Goal: Task Accomplishment & Management: Use online tool/utility

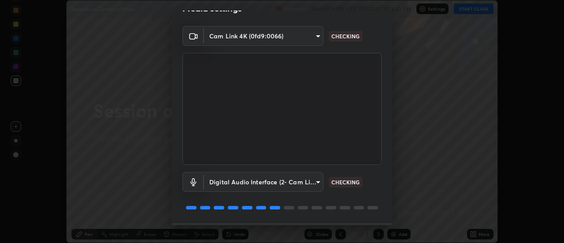
scroll to position [46, 0]
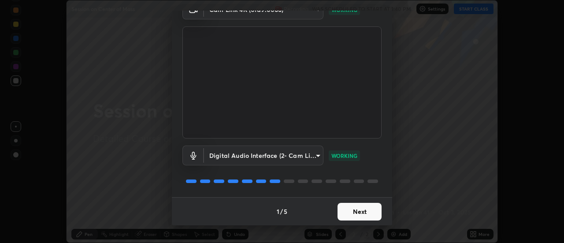
click at [361, 211] on button "Next" at bounding box center [360, 212] width 44 height 18
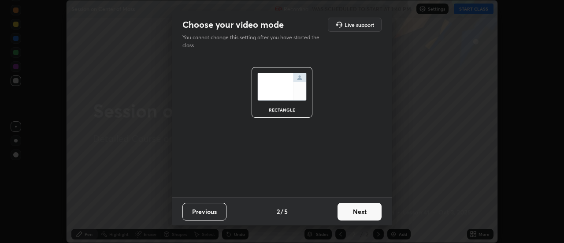
scroll to position [0, 0]
click at [362, 213] on button "Next" at bounding box center [360, 212] width 44 height 18
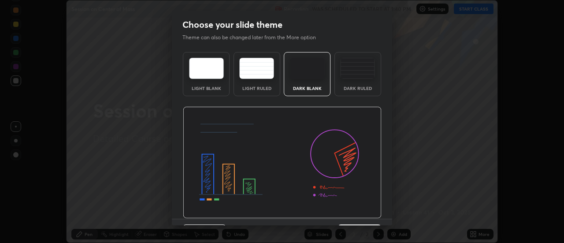
scroll to position [22, 0]
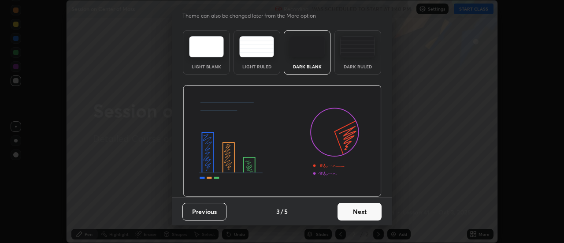
click at [359, 212] on button "Next" at bounding box center [360, 212] width 44 height 18
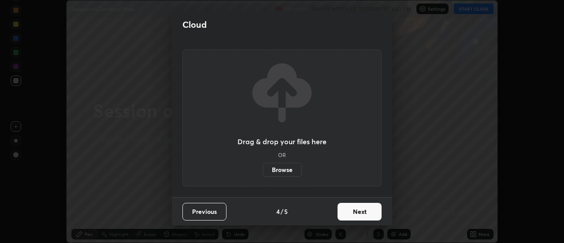
scroll to position [0, 0]
click at [361, 210] on button "Next" at bounding box center [360, 212] width 44 height 18
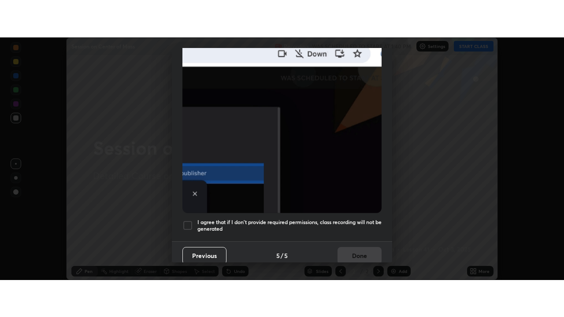
scroll to position [226, 0]
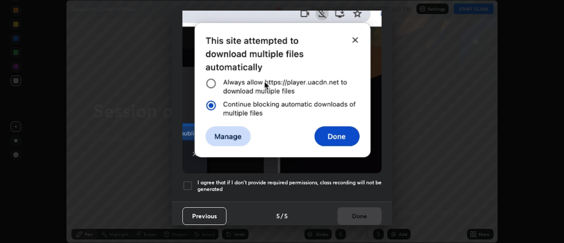
click at [191, 181] on div at bounding box center [188, 185] width 11 height 11
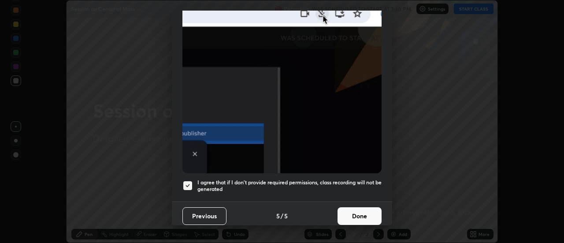
click at [354, 213] on button "Done" at bounding box center [360, 216] width 44 height 18
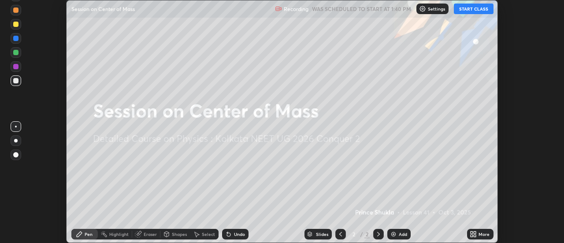
click at [481, 12] on button "START CLASS" at bounding box center [474, 9] width 40 height 11
click at [480, 235] on div "More" at bounding box center [484, 234] width 11 height 4
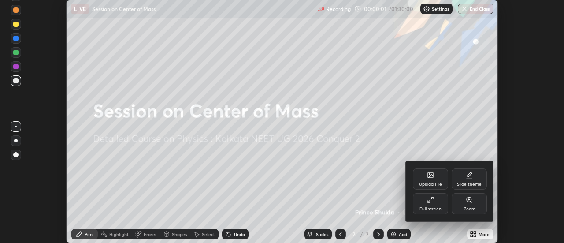
click at [421, 210] on div "Full screen" at bounding box center [431, 209] width 22 height 4
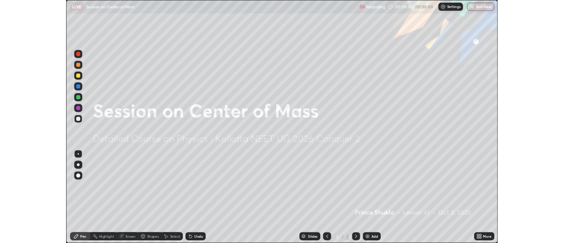
scroll to position [317, 564]
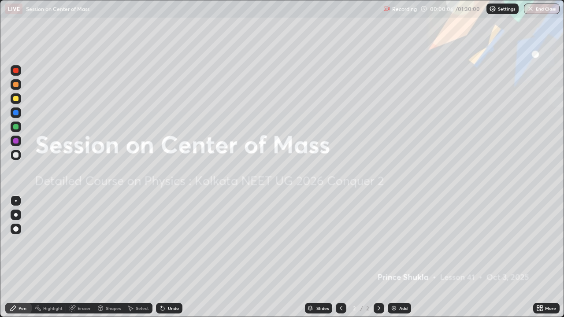
click at [544, 242] on div "More" at bounding box center [546, 308] width 26 height 11
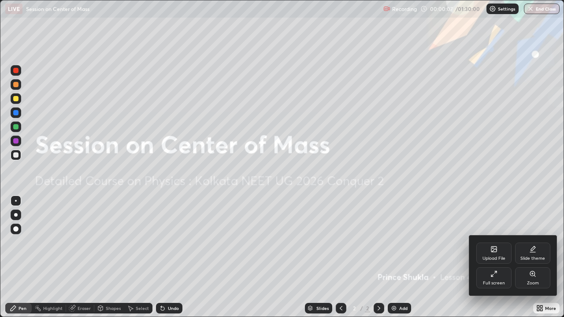
click at [496, 242] on div "Upload File" at bounding box center [494, 259] width 23 height 4
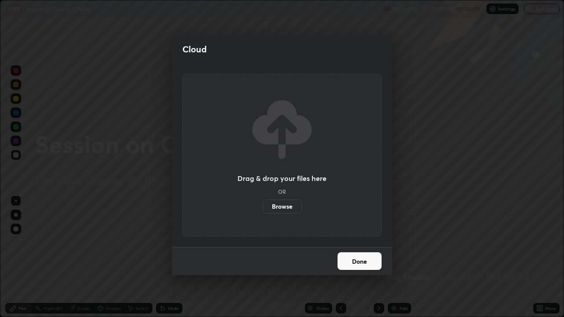
click at [292, 209] on label "Browse" at bounding box center [282, 207] width 39 height 14
click at [263, 209] on input "Browse" at bounding box center [263, 207] width 0 height 14
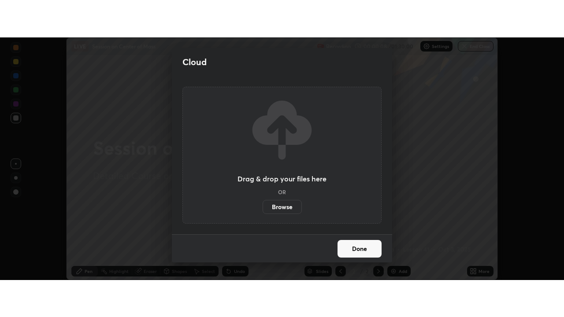
scroll to position [43840, 43519]
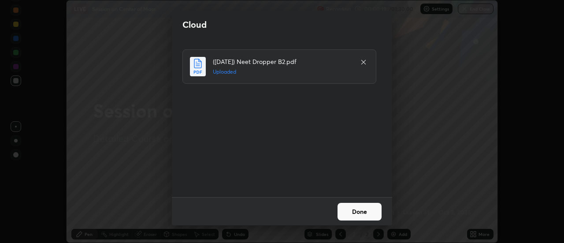
click at [351, 213] on button "Done" at bounding box center [360, 212] width 44 height 18
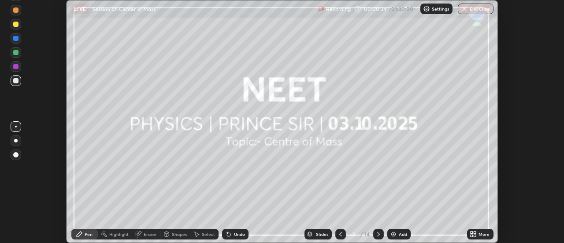
click at [476, 231] on icon at bounding box center [473, 234] width 7 height 7
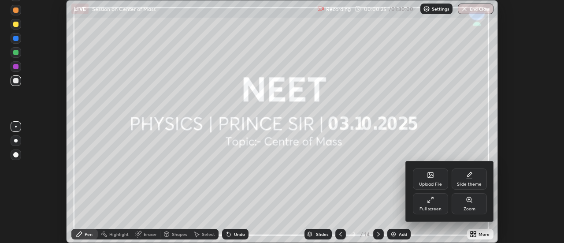
click at [434, 204] on div "Full screen" at bounding box center [430, 203] width 35 height 21
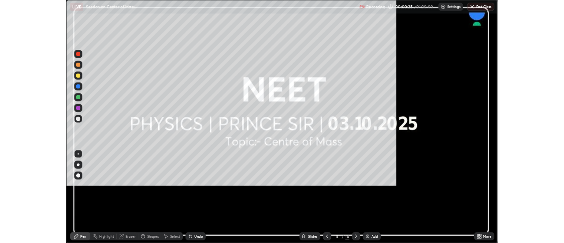
scroll to position [317, 564]
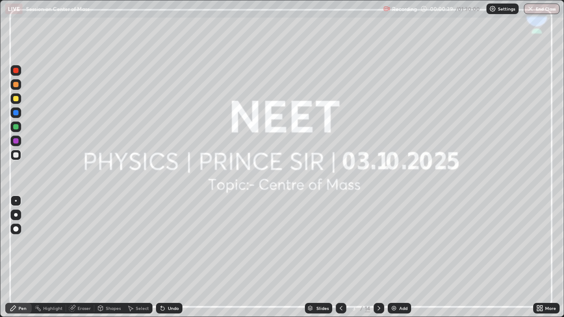
click at [377, 242] on icon at bounding box center [379, 308] width 7 height 7
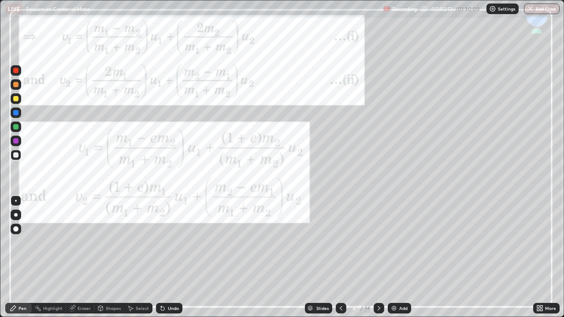
click at [376, 242] on icon at bounding box center [379, 308] width 7 height 7
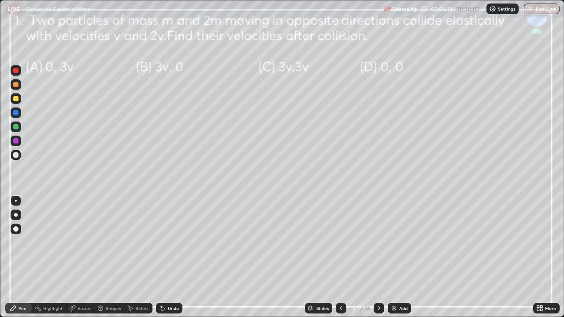
click at [20, 86] on div at bounding box center [16, 84] width 11 height 11
click at [341, 242] on icon at bounding box center [341, 308] width 7 height 7
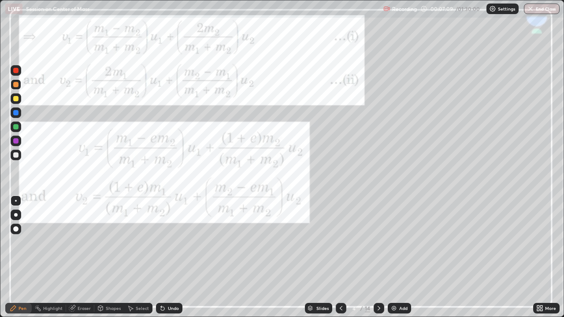
click at [340, 242] on icon at bounding box center [341, 308] width 3 height 4
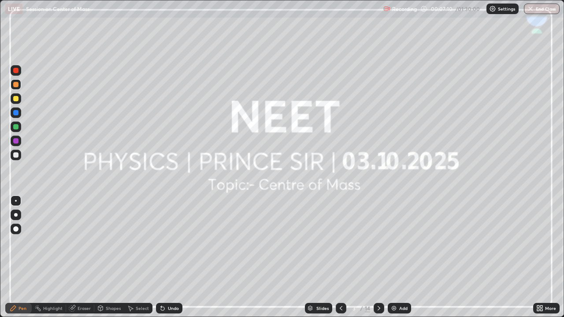
click at [378, 242] on icon at bounding box center [379, 308] width 7 height 7
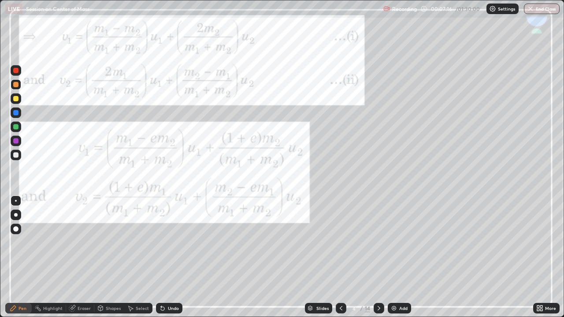
click at [380, 242] on icon at bounding box center [379, 308] width 7 height 7
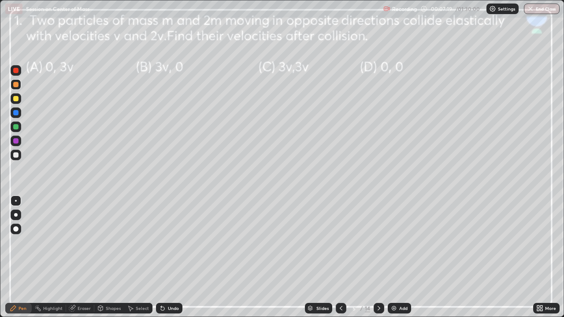
click at [344, 242] on div at bounding box center [341, 308] width 11 height 11
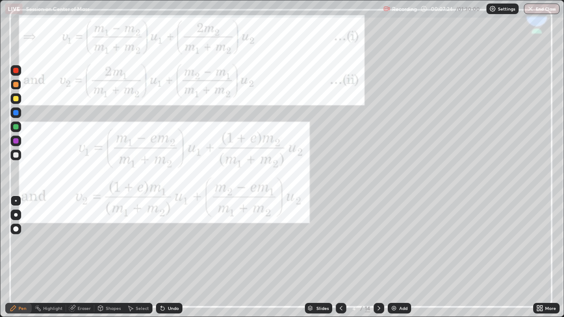
click at [379, 242] on icon at bounding box center [379, 308] width 7 height 7
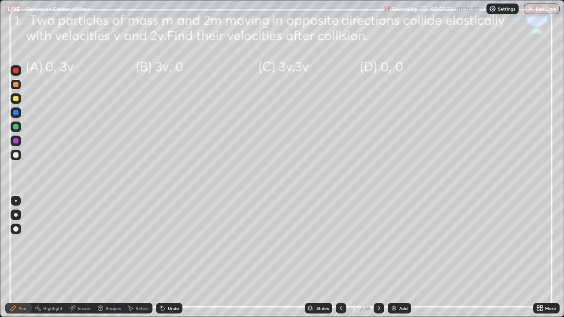
click at [340, 242] on icon at bounding box center [341, 308] width 7 height 7
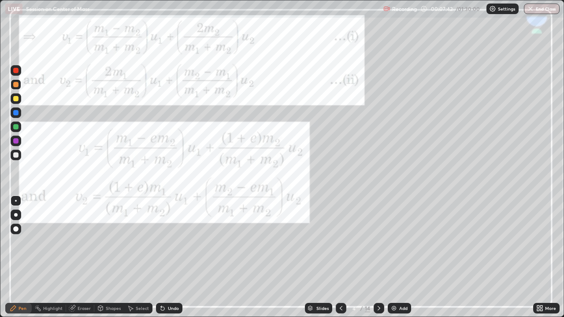
click at [374, 242] on div at bounding box center [379, 308] width 11 height 11
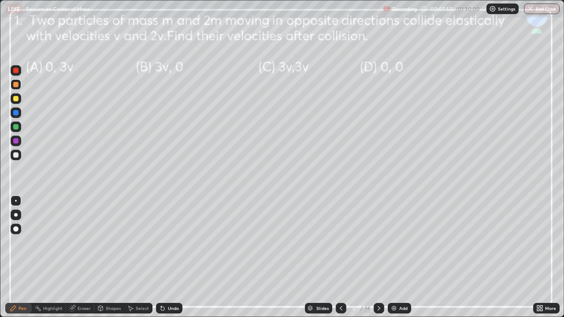
click at [378, 242] on icon at bounding box center [379, 308] width 7 height 7
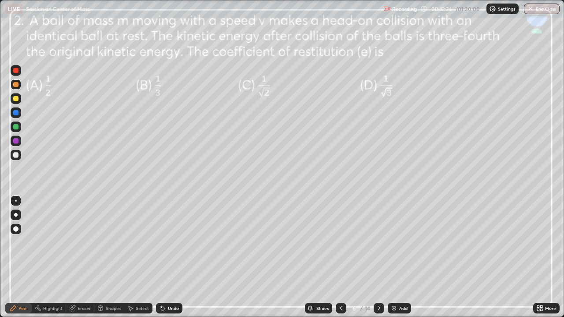
click at [19, 84] on div at bounding box center [16, 84] width 11 height 11
click at [15, 83] on div at bounding box center [15, 84] width 5 height 5
click at [18, 71] on div at bounding box center [15, 70] width 5 height 5
click at [17, 129] on div at bounding box center [15, 126] width 5 height 5
click at [177, 242] on div "Undo" at bounding box center [173, 308] width 11 height 4
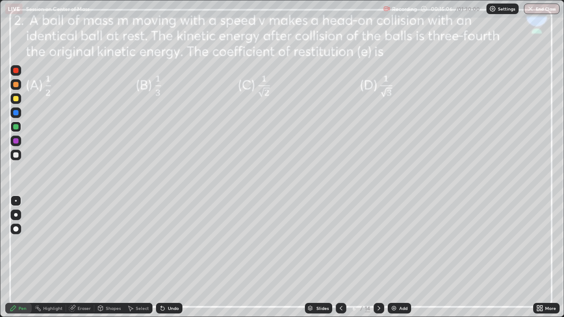
click at [19, 143] on div at bounding box center [16, 141] width 11 height 11
click at [399, 242] on div "Add" at bounding box center [403, 308] width 8 height 4
click at [340, 242] on icon at bounding box center [341, 308] width 7 height 7
click at [378, 242] on icon at bounding box center [379, 308] width 7 height 7
click at [340, 242] on icon at bounding box center [341, 308] width 7 height 7
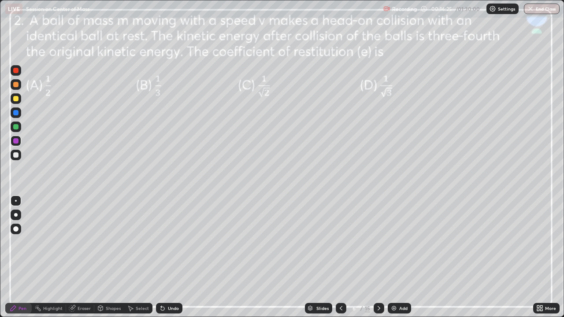
click at [378, 242] on icon at bounding box center [379, 308] width 3 height 4
click at [340, 242] on icon at bounding box center [341, 308] width 3 height 4
click at [378, 242] on icon at bounding box center [379, 308] width 7 height 7
click at [340, 242] on icon at bounding box center [341, 308] width 7 height 7
click at [378, 242] on icon at bounding box center [379, 308] width 3 height 4
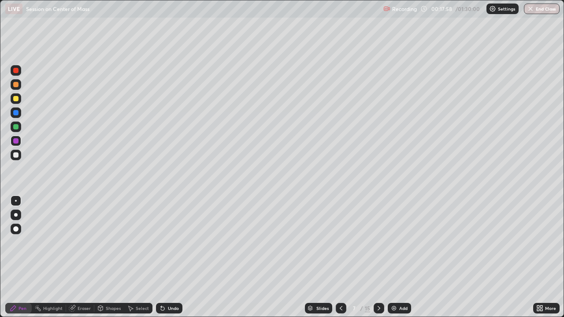
click at [336, 242] on div at bounding box center [341, 308] width 11 height 11
click at [378, 242] on icon at bounding box center [379, 308] width 7 height 7
click at [170, 242] on div "Undo" at bounding box center [169, 308] width 26 height 11
click at [171, 242] on div "Undo" at bounding box center [173, 308] width 11 height 4
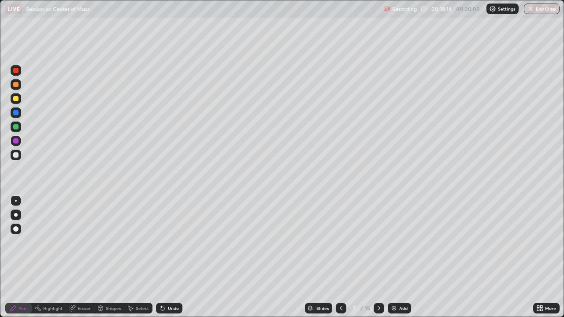
click at [172, 242] on div "Undo" at bounding box center [173, 308] width 11 height 4
click at [173, 242] on div "Undo" at bounding box center [173, 308] width 11 height 4
click at [174, 242] on div "Undo" at bounding box center [173, 308] width 11 height 4
click at [173, 242] on div "Undo" at bounding box center [173, 308] width 11 height 4
click at [172, 242] on div "Undo" at bounding box center [173, 308] width 11 height 4
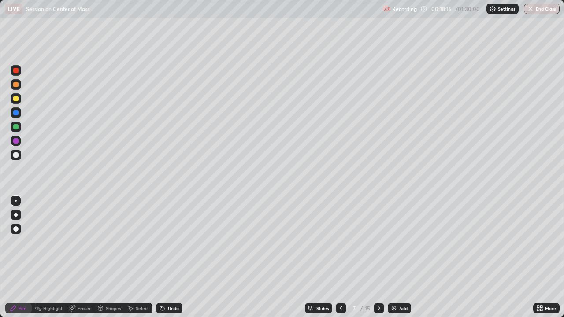
click at [172, 242] on div "Undo" at bounding box center [173, 308] width 11 height 4
click at [171, 242] on div "Undo" at bounding box center [173, 308] width 11 height 4
click at [172, 242] on div "Undo" at bounding box center [173, 308] width 11 height 4
click at [171, 242] on div "Undo" at bounding box center [173, 308] width 11 height 4
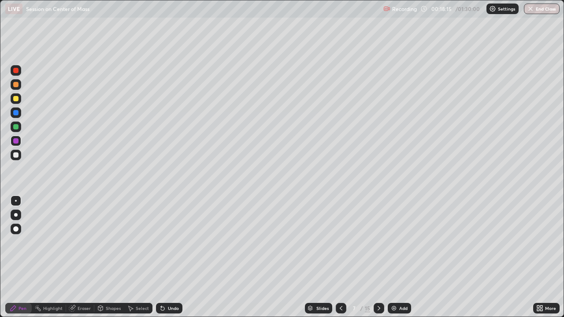
click at [171, 242] on div "Undo" at bounding box center [173, 308] width 11 height 4
click at [169, 242] on div "Undo" at bounding box center [173, 308] width 11 height 4
click at [168, 242] on div "Undo" at bounding box center [173, 308] width 11 height 4
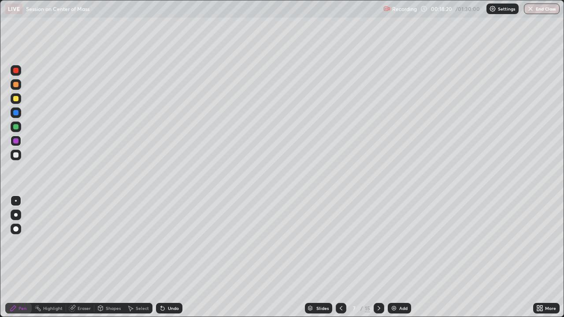
click at [340, 242] on icon at bounding box center [341, 308] width 7 height 7
click at [378, 242] on icon at bounding box center [379, 308] width 3 height 4
click at [77, 242] on div "Eraser" at bounding box center [80, 308] width 28 height 11
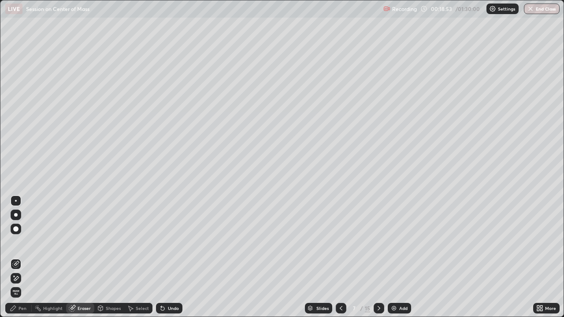
click at [22, 242] on div "Pen" at bounding box center [23, 308] width 8 height 4
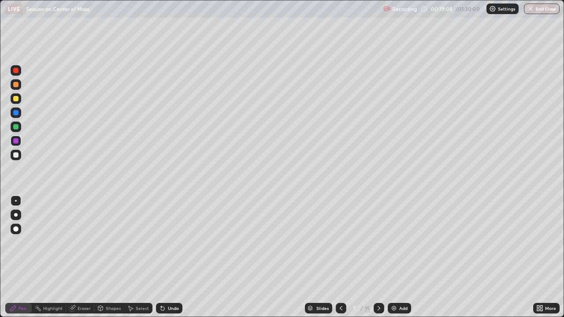
click at [340, 242] on icon at bounding box center [341, 308] width 7 height 7
click at [377, 242] on icon at bounding box center [379, 308] width 7 height 7
click at [341, 242] on icon at bounding box center [341, 308] width 7 height 7
click at [378, 242] on icon at bounding box center [379, 308] width 7 height 7
click at [340, 242] on icon at bounding box center [341, 308] width 7 height 7
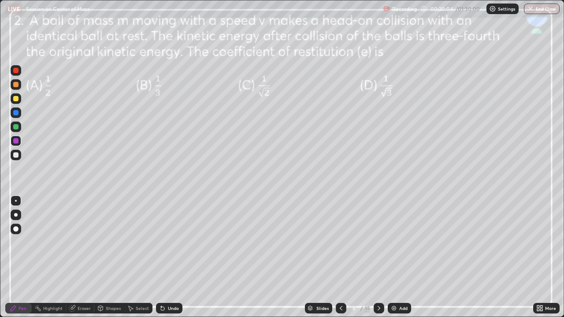
click at [378, 242] on icon at bounding box center [379, 308] width 7 height 7
click at [339, 242] on icon at bounding box center [341, 308] width 7 height 7
click at [379, 242] on icon at bounding box center [379, 308] width 7 height 7
click at [378, 242] on icon at bounding box center [379, 308] width 7 height 7
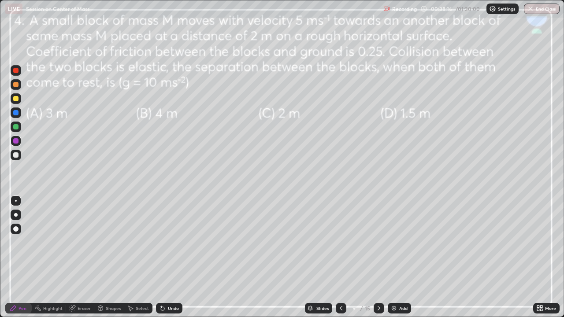
click at [16, 127] on div at bounding box center [15, 126] width 5 height 5
click at [19, 140] on div at bounding box center [16, 141] width 11 height 11
click at [81, 242] on div "Eraser" at bounding box center [84, 308] width 13 height 4
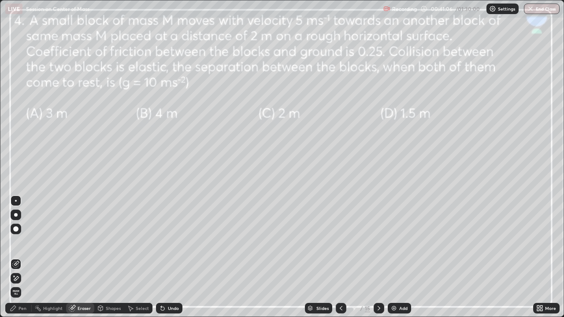
click at [23, 242] on div "Pen" at bounding box center [18, 308] width 26 height 11
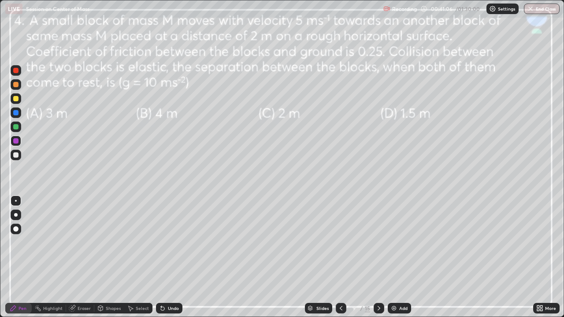
click at [24, 242] on div "Pen" at bounding box center [23, 308] width 8 height 4
click at [378, 242] on icon at bounding box center [379, 308] width 7 height 7
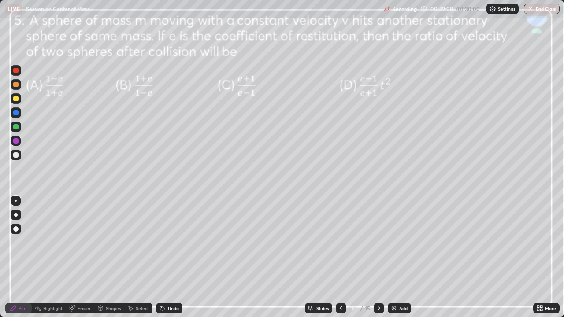
click at [19, 84] on div at bounding box center [16, 84] width 11 height 11
click at [378, 242] on icon at bounding box center [379, 308] width 7 height 7
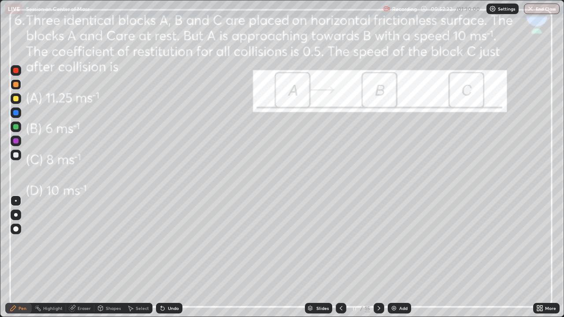
click at [379, 242] on icon at bounding box center [379, 308] width 7 height 7
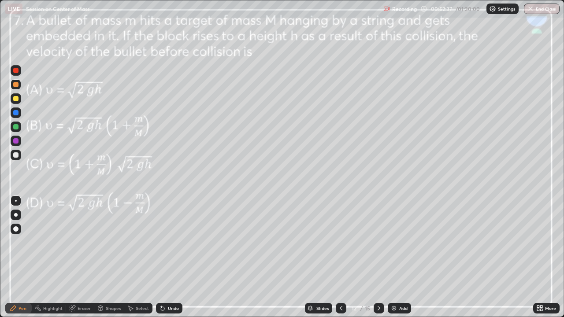
click at [378, 242] on icon at bounding box center [379, 308] width 7 height 7
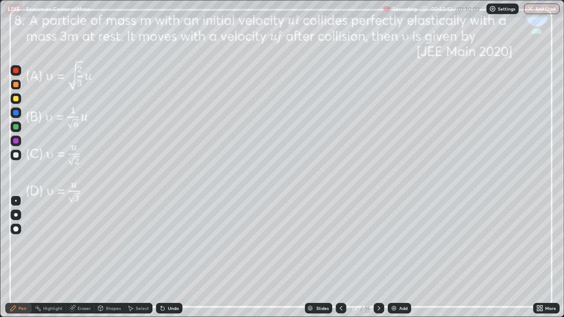
click at [341, 242] on icon at bounding box center [341, 308] width 7 height 7
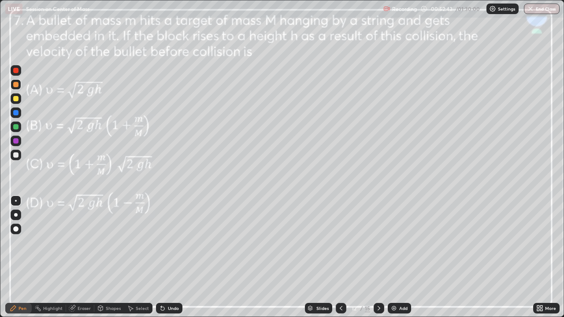
click at [340, 242] on icon at bounding box center [341, 308] width 7 height 7
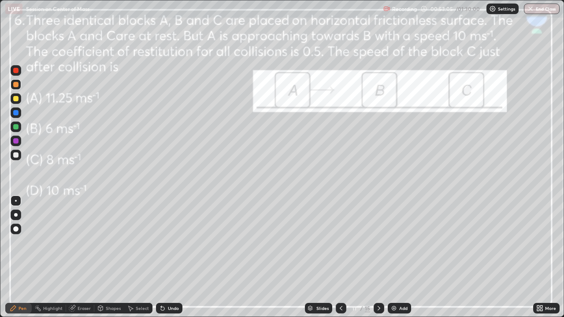
click at [15, 131] on div at bounding box center [16, 127] width 11 height 11
click at [18, 142] on div at bounding box center [15, 140] width 5 height 5
click at [16, 85] on div at bounding box center [15, 84] width 5 height 5
click at [176, 242] on div "Undo" at bounding box center [173, 308] width 11 height 4
click at [396, 242] on div "Add" at bounding box center [399, 308] width 23 height 11
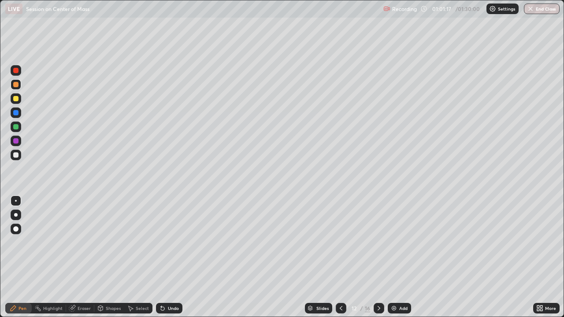
click at [340, 242] on icon at bounding box center [341, 308] width 3 height 4
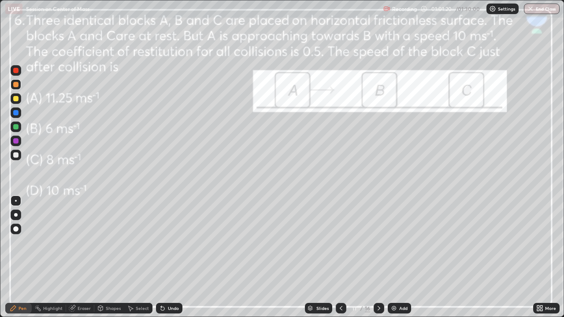
click at [378, 242] on icon at bounding box center [379, 308] width 7 height 7
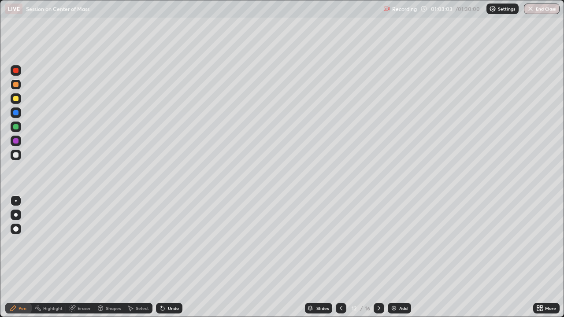
click at [116, 242] on div "Shapes" at bounding box center [113, 308] width 15 height 4
click at [82, 242] on div "Eraser" at bounding box center [84, 308] width 13 height 4
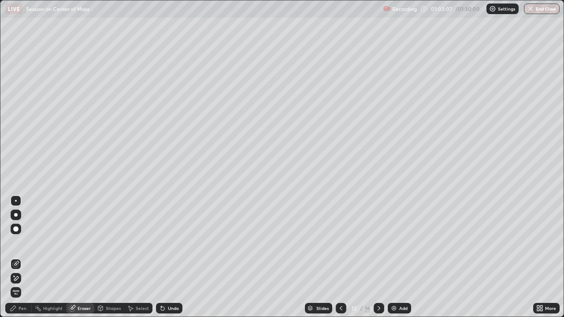
click at [19, 242] on div "Pen" at bounding box center [23, 308] width 8 height 4
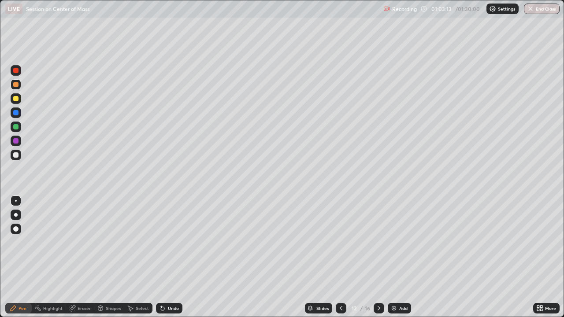
click at [340, 242] on icon at bounding box center [341, 308] width 3 height 4
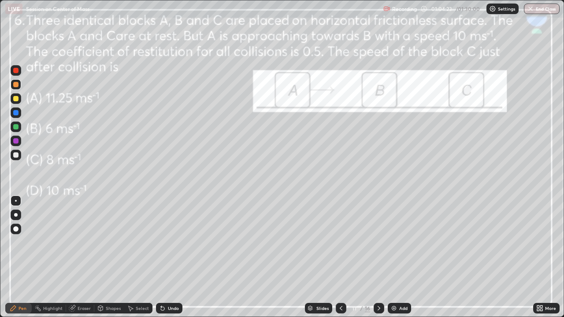
click at [378, 242] on div at bounding box center [379, 308] width 11 height 11
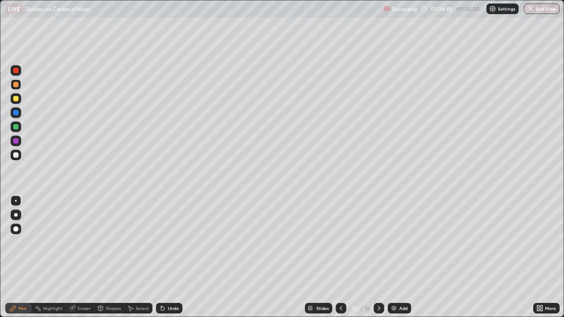
click at [378, 242] on icon at bounding box center [379, 308] width 7 height 7
click at [341, 242] on icon at bounding box center [341, 308] width 7 height 7
click at [340, 242] on icon at bounding box center [341, 308] width 7 height 7
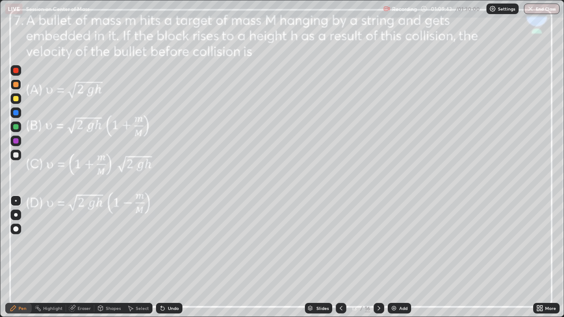
click at [85, 242] on div "Eraser" at bounding box center [84, 308] width 13 height 4
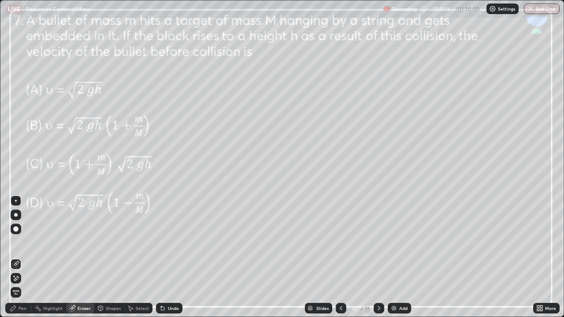
click at [24, 242] on div "Pen" at bounding box center [23, 308] width 8 height 4
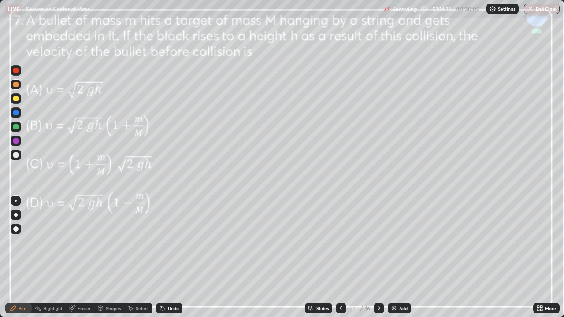
click at [15, 101] on div at bounding box center [15, 98] width 5 height 5
click at [392, 242] on img at bounding box center [394, 308] width 7 height 7
click at [340, 242] on icon at bounding box center [341, 308] width 7 height 7
click at [379, 242] on icon at bounding box center [379, 308] width 7 height 7
click at [341, 242] on icon at bounding box center [341, 308] width 7 height 7
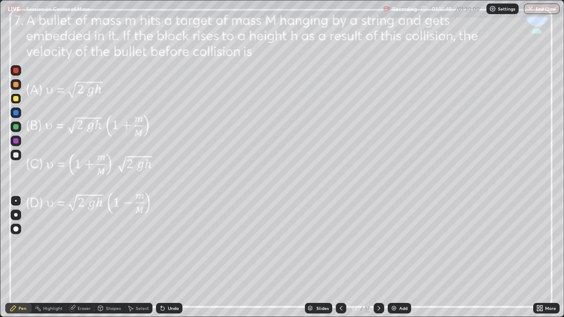
click at [15, 142] on div at bounding box center [15, 140] width 5 height 5
click at [379, 242] on icon at bounding box center [379, 308] width 7 height 7
click at [340, 242] on icon at bounding box center [341, 308] width 7 height 7
click at [382, 242] on div at bounding box center [379, 308] width 11 height 11
click at [374, 242] on div at bounding box center [379, 308] width 11 height 11
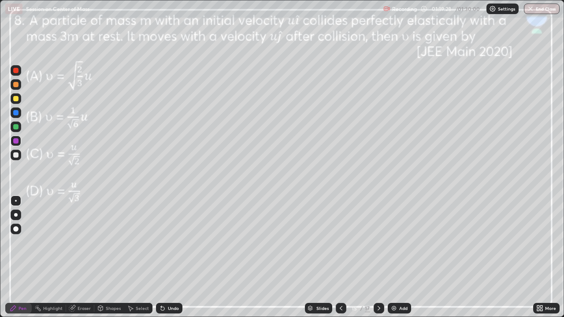
click at [378, 242] on icon at bounding box center [379, 308] width 3 height 4
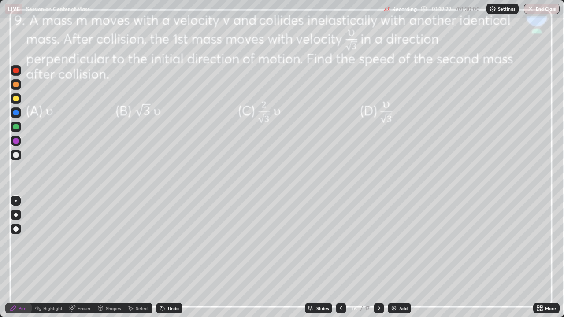
click at [336, 242] on div at bounding box center [341, 309] width 11 height 18
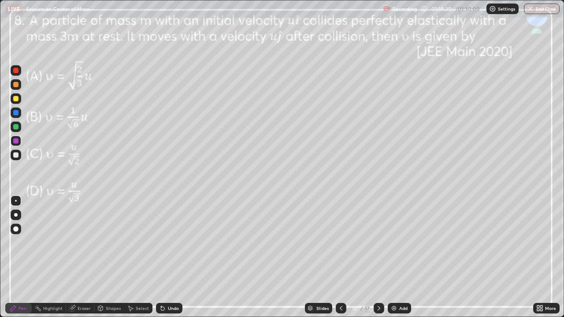
click at [339, 242] on icon at bounding box center [341, 308] width 7 height 7
click at [20, 84] on div at bounding box center [16, 84] width 11 height 11
click at [17, 129] on div at bounding box center [16, 127] width 11 height 11
click at [17, 115] on div at bounding box center [15, 112] width 5 height 5
click at [174, 242] on div "Undo" at bounding box center [173, 308] width 11 height 4
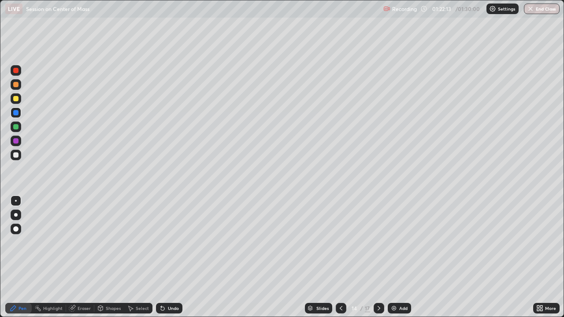
click at [18, 129] on div at bounding box center [15, 126] width 5 height 5
click at [395, 242] on img at bounding box center [394, 308] width 7 height 7
click at [340, 242] on icon at bounding box center [341, 308] width 7 height 7
click at [378, 242] on icon at bounding box center [379, 308] width 3 height 4
click at [340, 242] on icon at bounding box center [341, 308] width 3 height 4
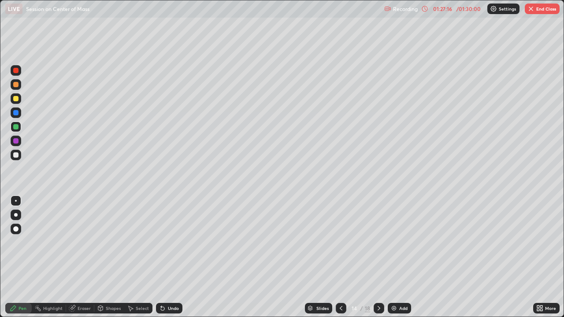
click at [379, 242] on icon at bounding box center [379, 308] width 7 height 7
click at [339, 242] on icon at bounding box center [341, 308] width 7 height 7
click at [379, 242] on icon at bounding box center [379, 308] width 7 height 7
click at [175, 242] on div "Undo" at bounding box center [169, 308] width 26 height 11
click at [173, 242] on div "Undo" at bounding box center [173, 308] width 11 height 4
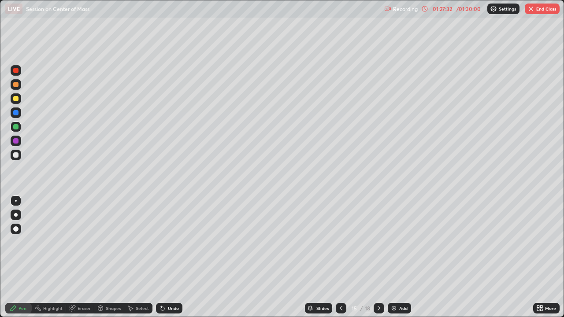
click at [174, 242] on div "Undo" at bounding box center [173, 308] width 11 height 4
click at [173, 242] on div "Undo" at bounding box center [173, 308] width 11 height 4
click at [171, 242] on div "Undo" at bounding box center [173, 308] width 11 height 4
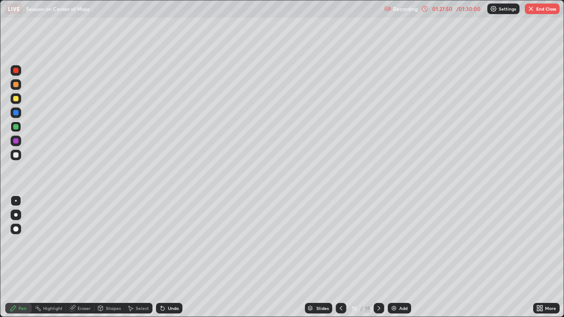
click at [79, 242] on div "Eraser" at bounding box center [84, 308] width 13 height 4
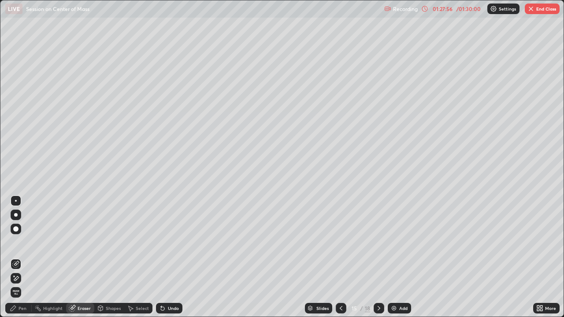
click at [336, 242] on div at bounding box center [341, 308] width 11 height 11
click at [377, 242] on icon at bounding box center [379, 308] width 7 height 7
click at [108, 242] on div "Shapes" at bounding box center [113, 308] width 15 height 4
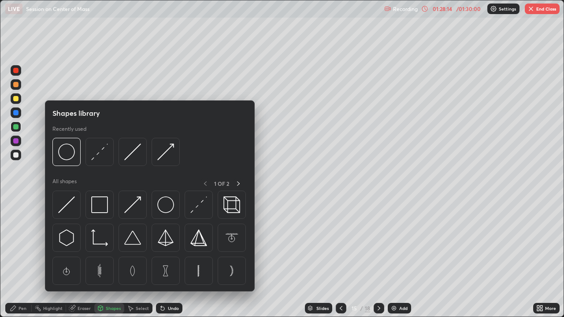
click at [82, 242] on div "Eraser" at bounding box center [84, 308] width 13 height 4
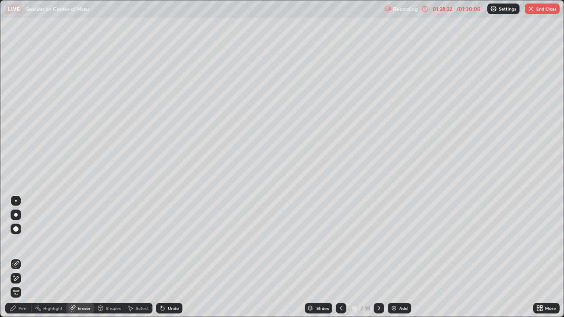
click at [341, 242] on icon at bounding box center [341, 308] width 7 height 7
click at [377, 242] on icon at bounding box center [379, 308] width 7 height 7
click at [19, 242] on div "Pen" at bounding box center [18, 308] width 26 height 11
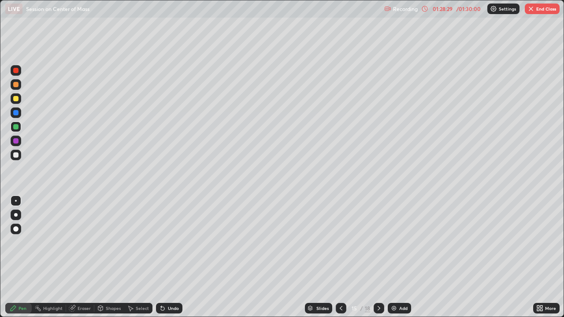
click at [340, 242] on icon at bounding box center [341, 308] width 7 height 7
click at [378, 242] on icon at bounding box center [379, 308] width 7 height 7
click at [340, 242] on icon at bounding box center [341, 308] width 7 height 7
click at [378, 242] on icon at bounding box center [379, 308] width 7 height 7
click at [339, 242] on icon at bounding box center [341, 308] width 7 height 7
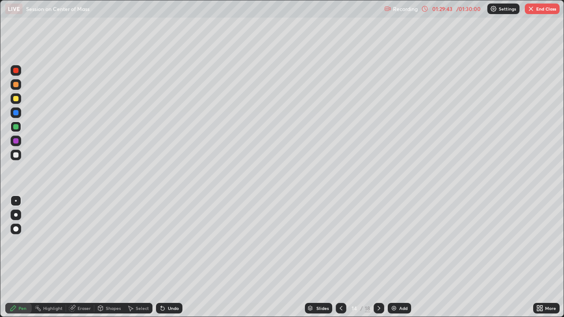
click at [378, 242] on icon at bounding box center [379, 308] width 7 height 7
click at [380, 242] on icon at bounding box center [379, 308] width 7 height 7
click at [340, 242] on icon at bounding box center [341, 308] width 3 height 4
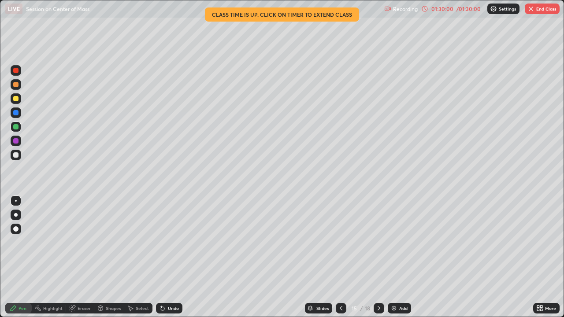
click at [544, 12] on button "End Class" at bounding box center [542, 9] width 35 height 11
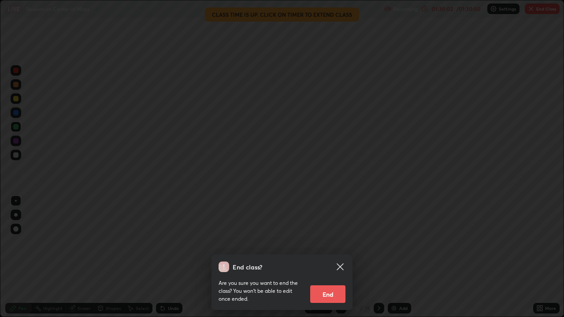
click at [318, 242] on button "End" at bounding box center [327, 295] width 35 height 18
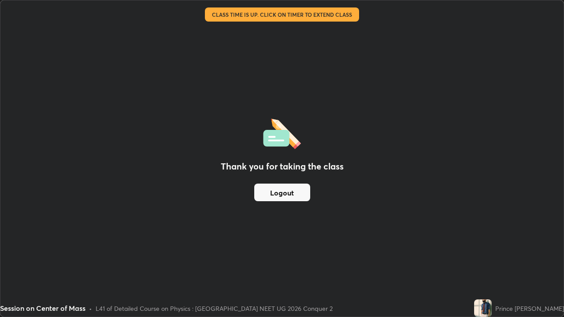
click at [272, 194] on button "Logout" at bounding box center [282, 193] width 56 height 18
click at [284, 190] on button "Logout" at bounding box center [282, 193] width 56 height 18
click at [116, 61] on div "Thank you for taking the class Logout" at bounding box center [281, 158] width 563 height 317
click at [262, 3] on div "Session on Center of Mass" at bounding box center [218, 9] width 426 height 18
click at [267, 4] on div "Session on Center of Mass" at bounding box center [218, 9] width 426 height 18
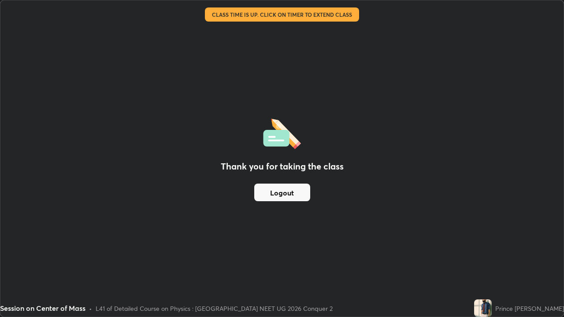
click at [271, 21] on div "Thank you for taking the class Logout" at bounding box center [281, 158] width 563 height 317
click at [260, 16] on div "Session on Center of Mass" at bounding box center [218, 9] width 426 height 18
click at [247, 10] on div "Session on Center of Mass" at bounding box center [218, 9] width 426 height 18
click at [259, 5] on div "Session on Center of Mass" at bounding box center [218, 9] width 426 height 18
click at [212, 81] on div "Thank you for taking the class Logout" at bounding box center [281, 158] width 563 height 317
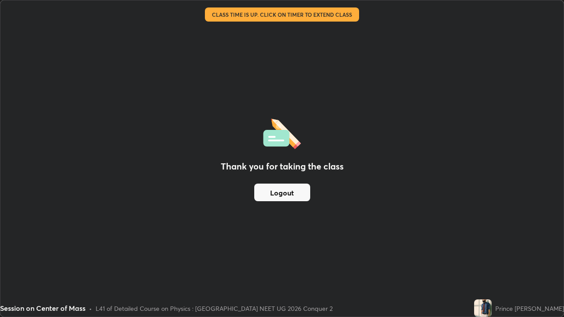
click at [267, 65] on div "Thank you for taking the class Logout" at bounding box center [281, 158] width 563 height 317
click at [267, 53] on div "Thank you for taking the class Logout" at bounding box center [281, 158] width 563 height 317
click at [270, 58] on div "Thank you for taking the class Logout" at bounding box center [281, 158] width 563 height 317
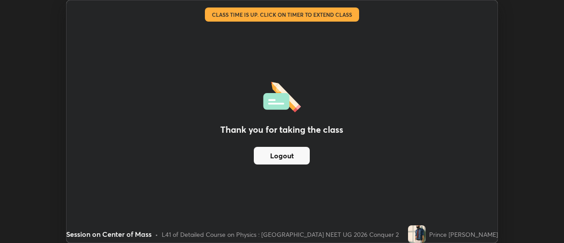
scroll to position [43840, 43519]
click at [289, 159] on button "Logout" at bounding box center [282, 156] width 56 height 18
click at [280, 159] on button "Logout" at bounding box center [282, 156] width 56 height 18
click at [284, 154] on button "Logout" at bounding box center [282, 156] width 56 height 18
